Goal: Task Accomplishment & Management: Complete application form

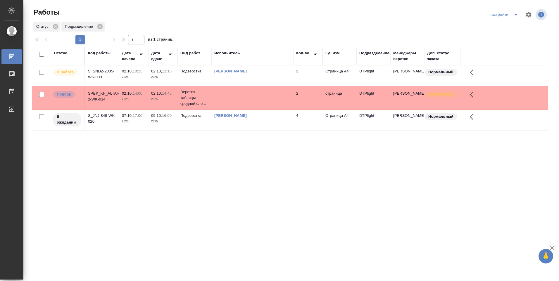
click at [226, 73] on link "[PERSON_NAME]" at bounding box center [230, 71] width 32 height 4
click at [288, 73] on div "[PERSON_NAME]" at bounding box center [252, 71] width 76 height 6
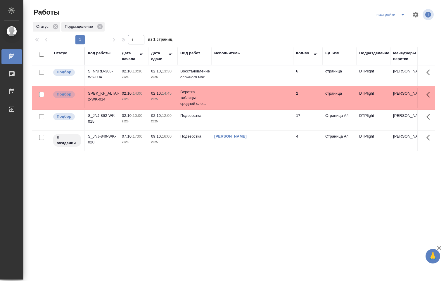
click at [217, 73] on td at bounding box center [252, 75] width 82 height 20
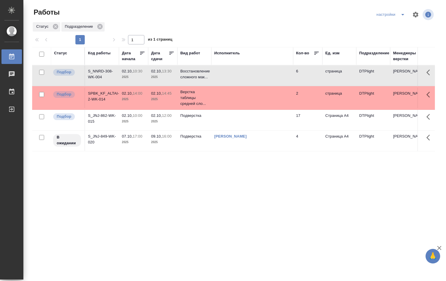
click at [217, 73] on td at bounding box center [252, 75] width 82 height 20
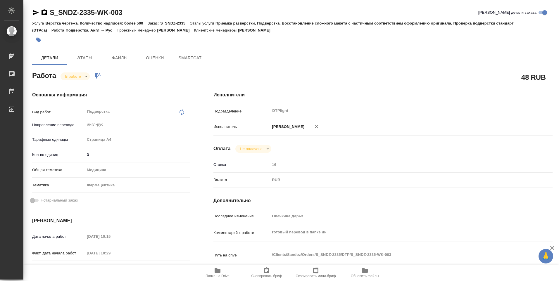
type textarea "x"
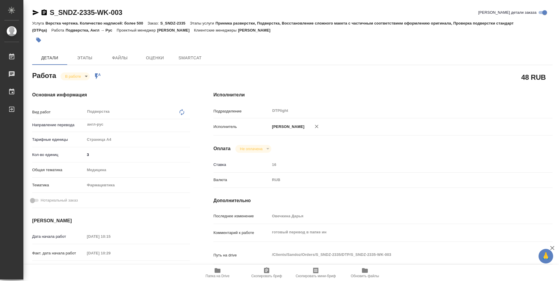
type textarea "x"
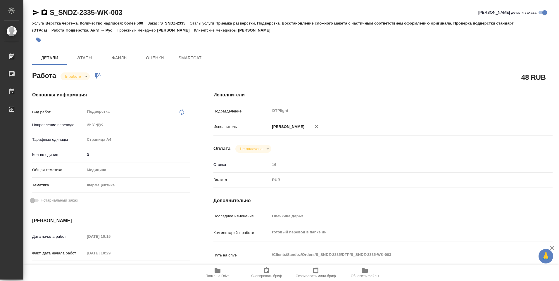
type textarea "x"
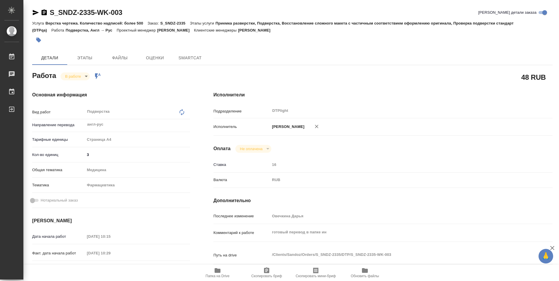
type textarea "x"
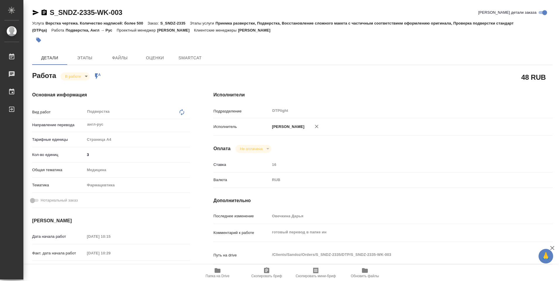
type textarea "x"
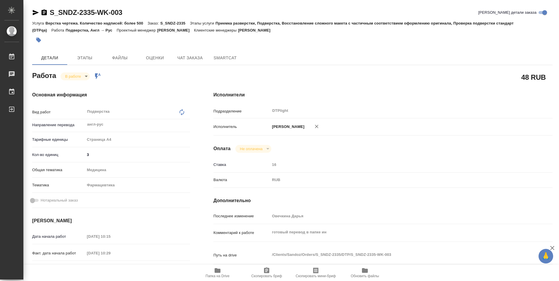
type textarea "x"
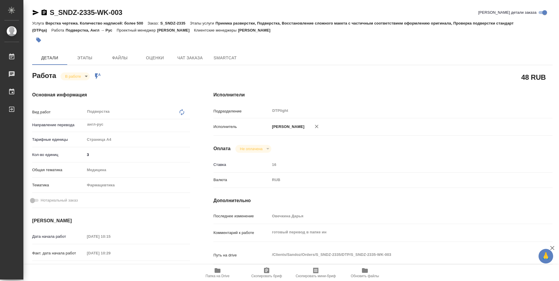
type textarea "x"
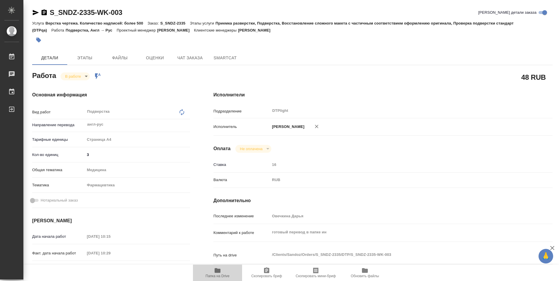
click at [217, 270] on icon "button" at bounding box center [218, 270] width 6 height 5
type textarea "x"
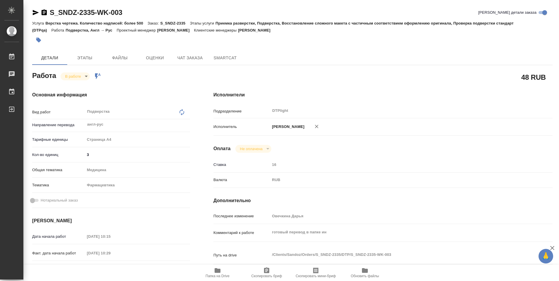
type textarea "x"
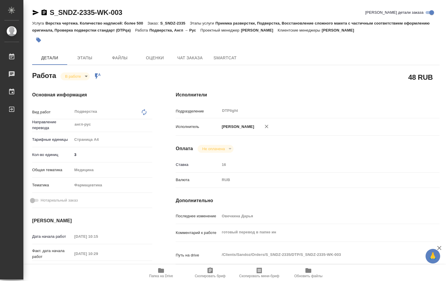
type textarea "x"
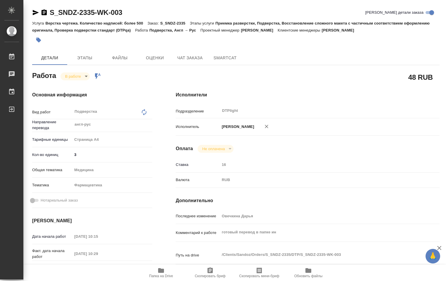
click at [87, 78] on body "🙏 .cls-1 fill:#fff; AWATERA Ovechkina Darya Работы 0 Чаты График Выйти S_SNDZ-2…" at bounding box center [223, 140] width 446 height 281
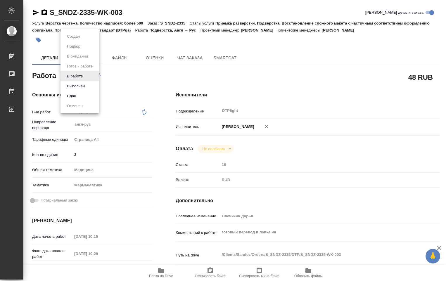
click at [81, 87] on button "Выполнен" at bounding box center [75, 86] width 21 height 6
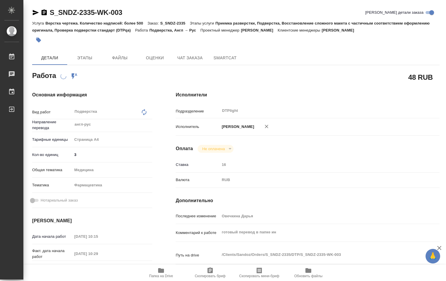
scroll to position [146, 0]
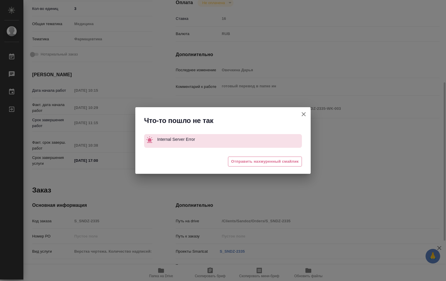
type textarea "x"
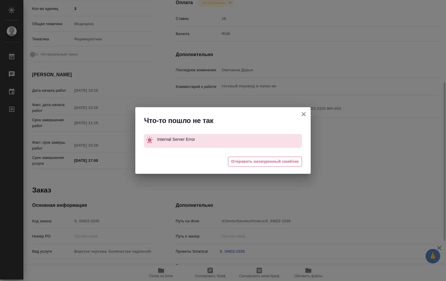
type textarea "x"
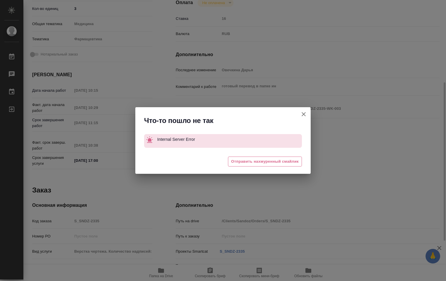
type textarea "x"
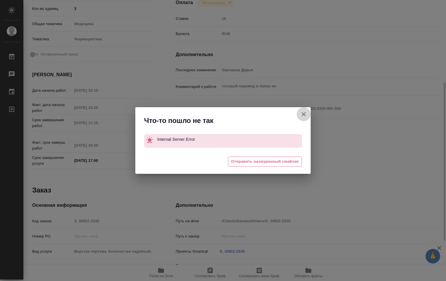
click at [301, 112] on icon "button" at bounding box center [303, 114] width 7 height 7
type textarea "x"
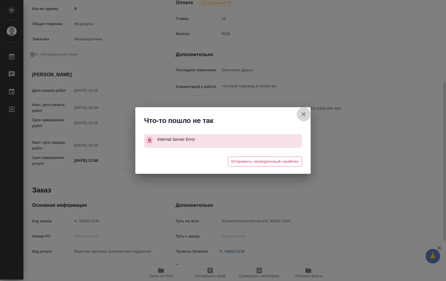
type textarea "x"
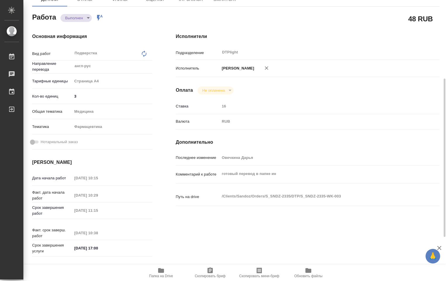
scroll to position [29, 0]
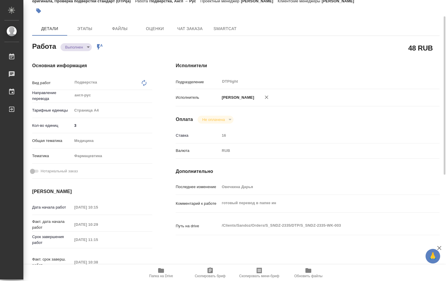
type textarea "x"
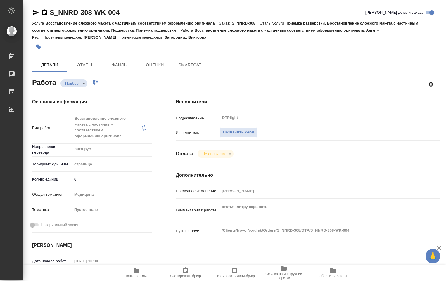
type textarea "x"
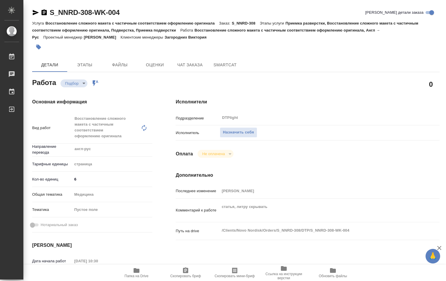
type textarea "x"
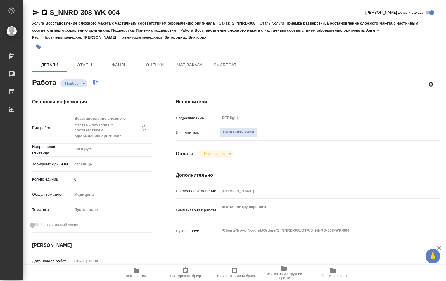
type textarea "x"
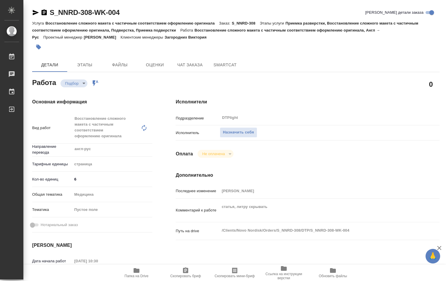
click at [142, 272] on span "Папка на Drive" at bounding box center [136, 272] width 42 height 11
type textarea "x"
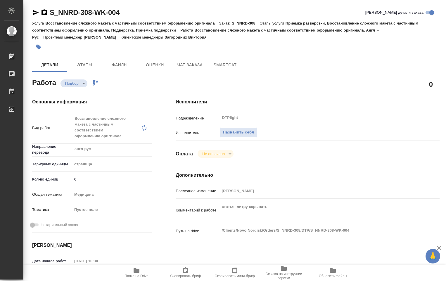
type textarea "x"
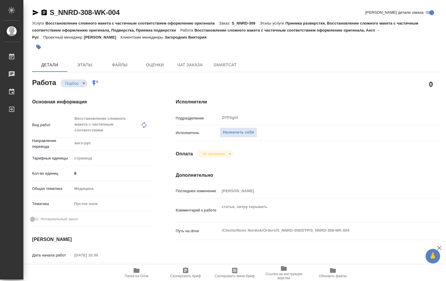
type textarea "x"
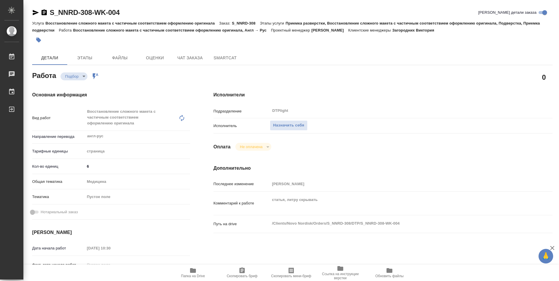
type textarea "x"
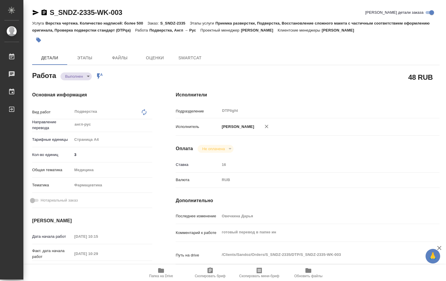
type textarea "x"
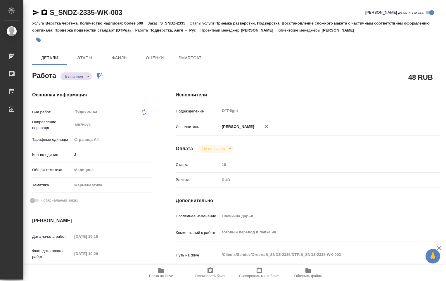
type textarea "x"
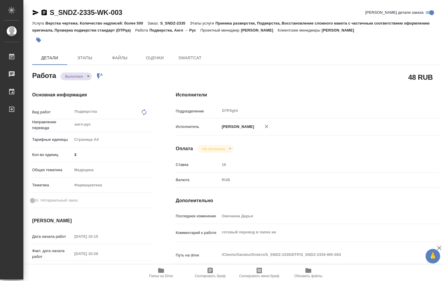
type textarea "x"
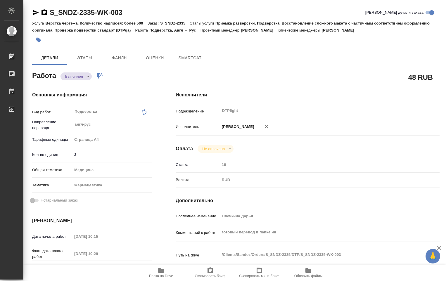
type textarea "x"
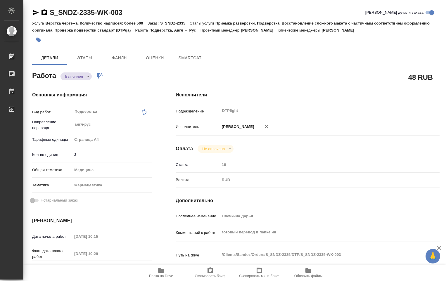
type textarea "x"
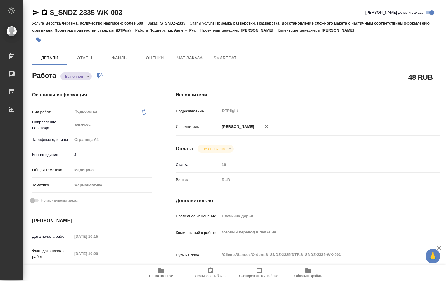
type textarea "x"
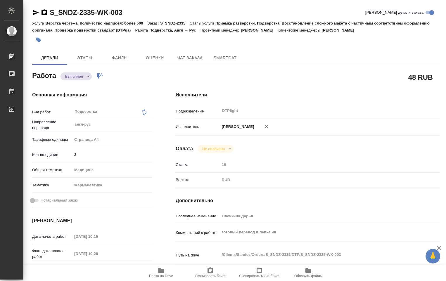
type textarea "x"
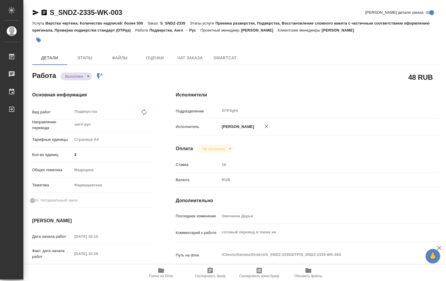
type textarea "x"
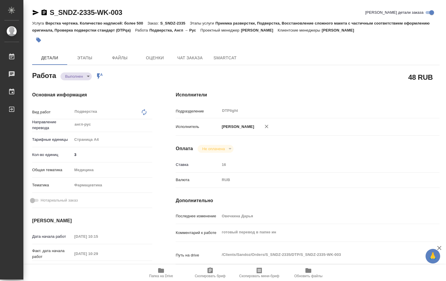
type textarea "x"
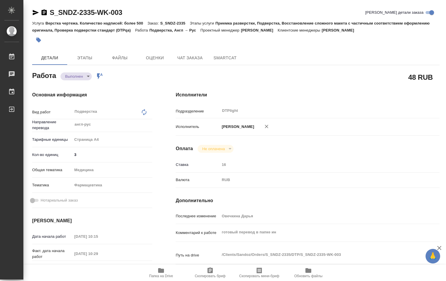
type textarea "x"
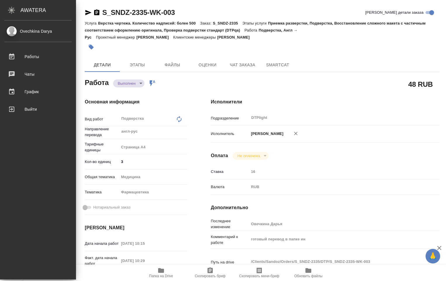
type textarea "x"
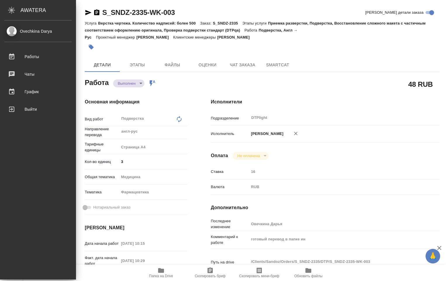
type textarea "x"
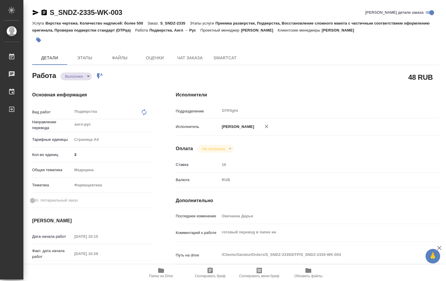
type textarea "x"
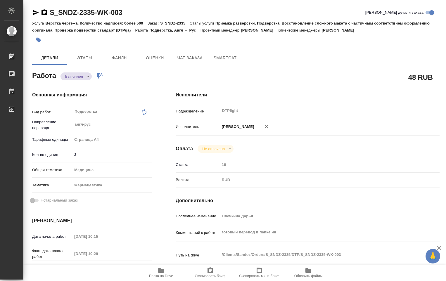
type textarea "x"
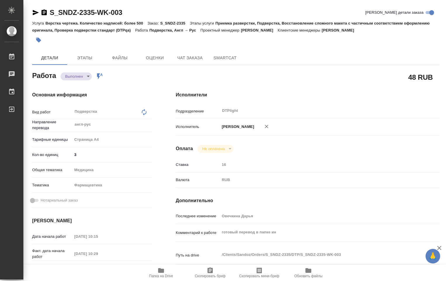
type textarea "x"
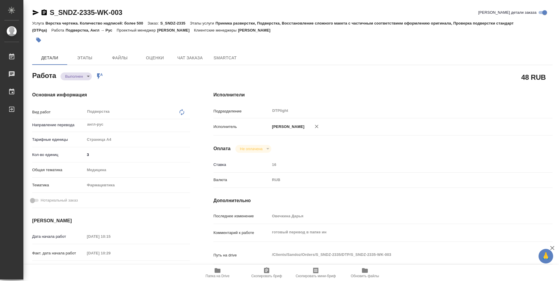
type textarea "x"
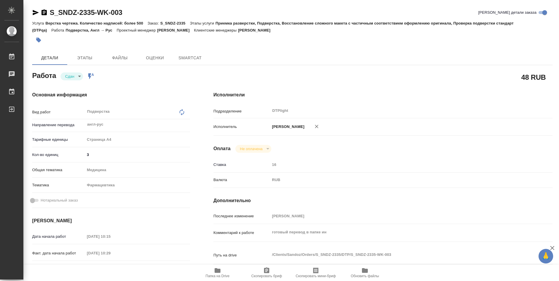
type textarea "x"
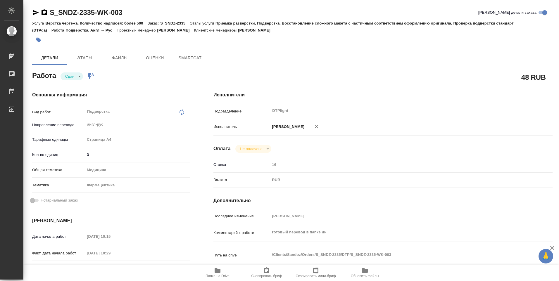
type textarea "x"
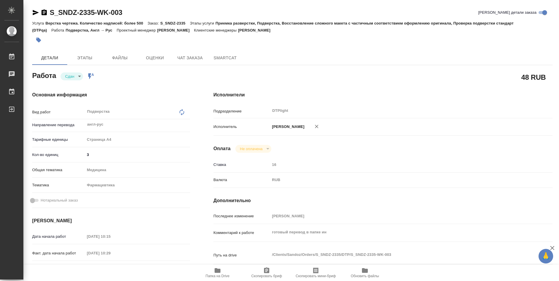
type textarea "x"
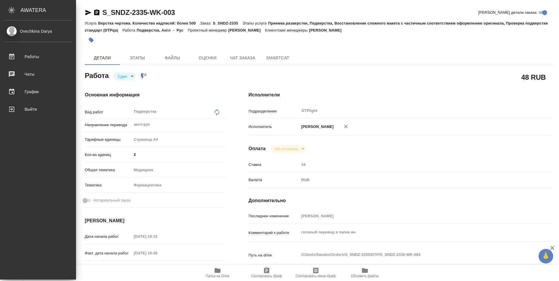
type textarea "x"
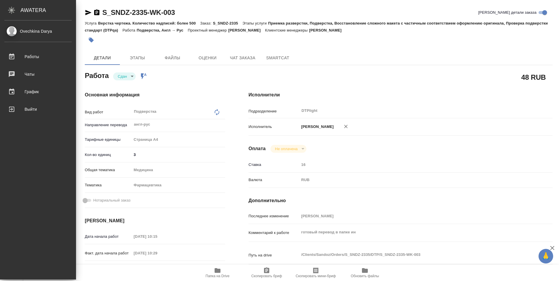
type textarea "x"
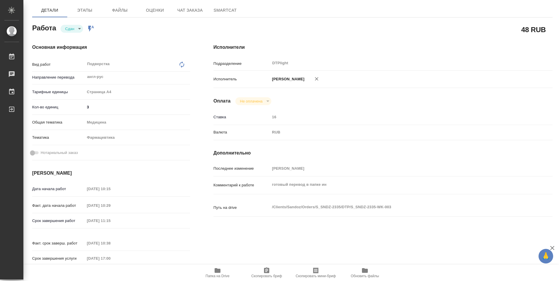
type textarea "x"
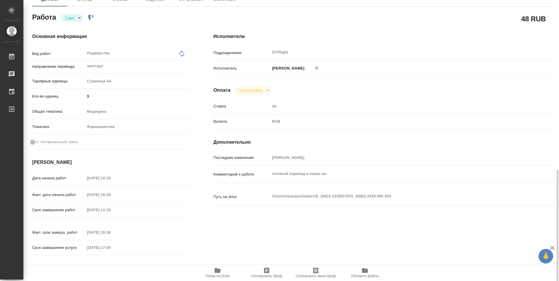
scroll to position [205, 0]
